Goal: Task Accomplishment & Management: Manage account settings

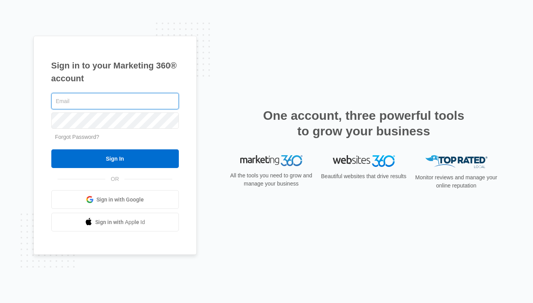
type input "[PERSON_NAME][EMAIL_ADDRESS][PERSON_NAME][DOMAIN_NAME]"
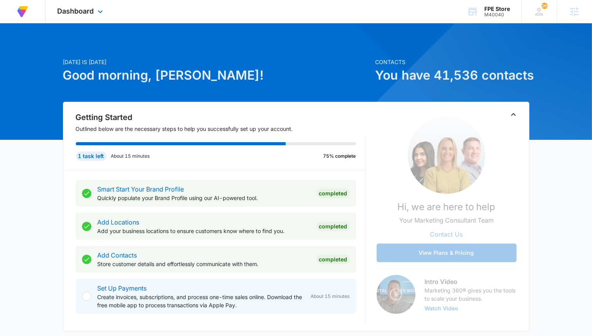
click at [77, 17] on div "Dashboard Apps Reputation Forms CRM Email Social Payments POS Content Ads Intel…" at bounding box center [80, 11] width 71 height 23
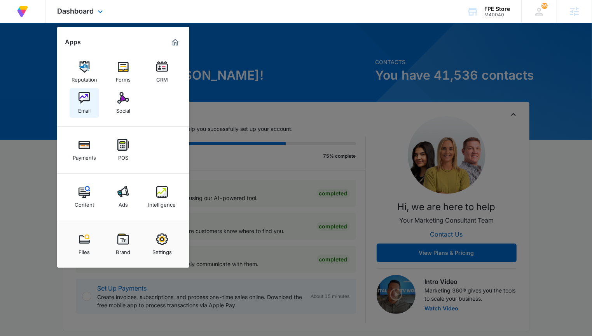
click at [84, 105] on div "Email" at bounding box center [84, 109] width 12 height 10
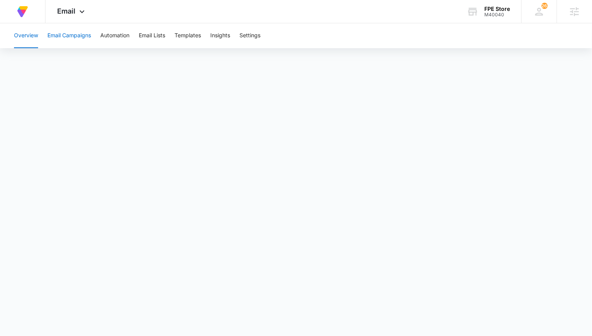
click at [86, 34] on button "Email Campaigns" at bounding box center [69, 35] width 44 height 25
click at [158, 36] on button "Email Lists" at bounding box center [152, 35] width 26 height 25
